Goal: Go to known website: Access a specific website the user already knows

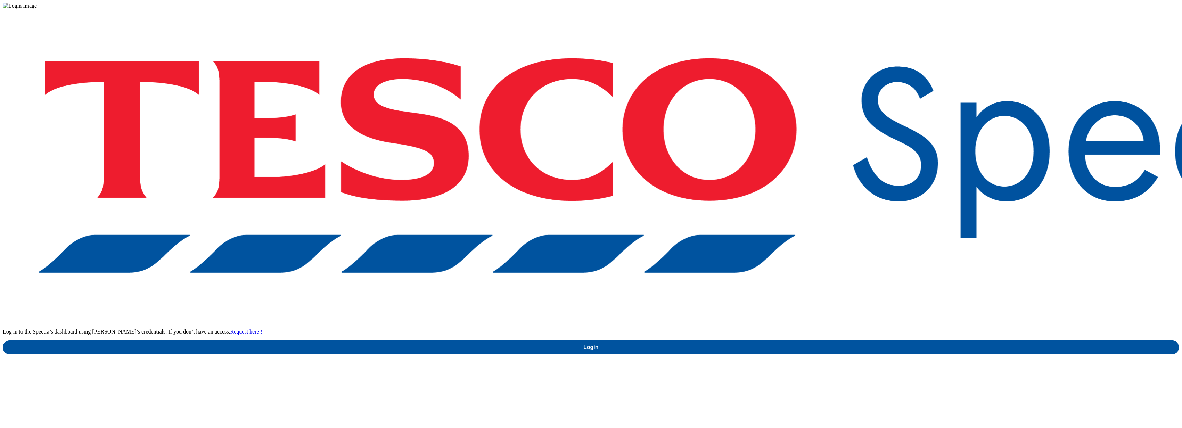
click at [1080, 215] on div "Log in to the Spectra’s dashboard using [PERSON_NAME]’s credentials. If you don…" at bounding box center [591, 181] width 1176 height 345
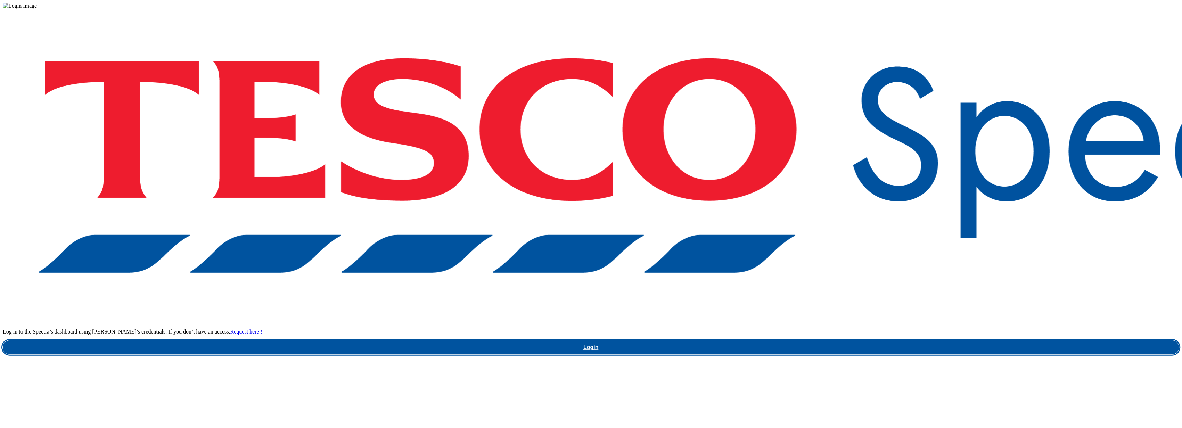
click at [884, 340] on link "Login" at bounding box center [591, 347] width 1176 height 14
